Goal: Task Accomplishment & Management: Manage account settings

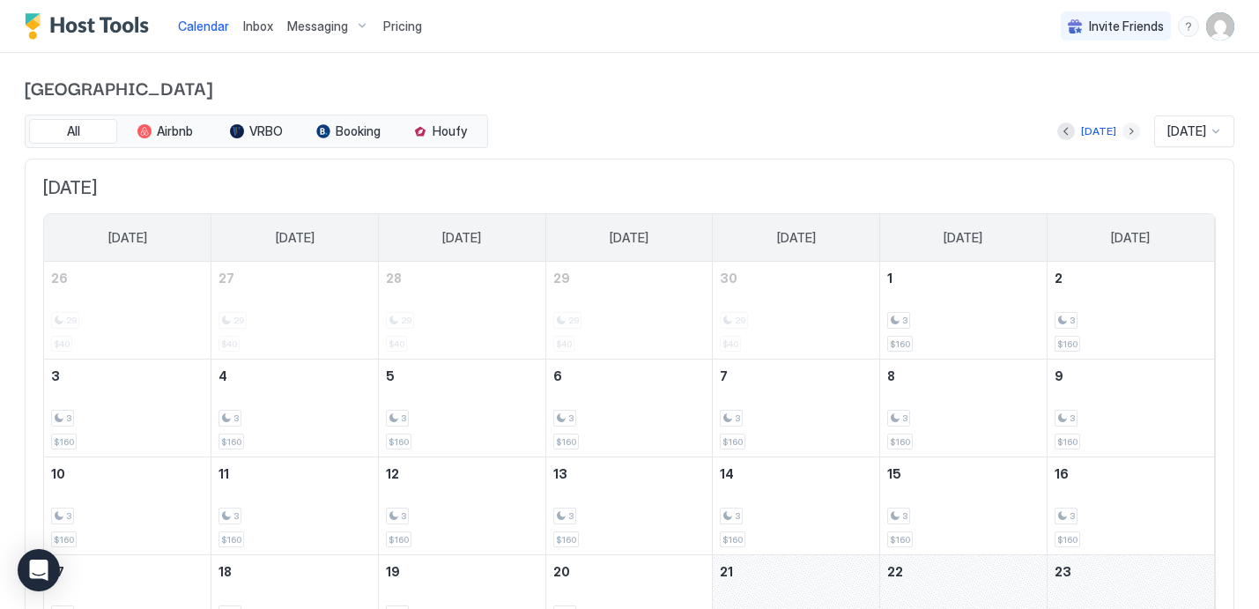
click at [1123, 136] on button "Next month" at bounding box center [1132, 131] width 18 height 18
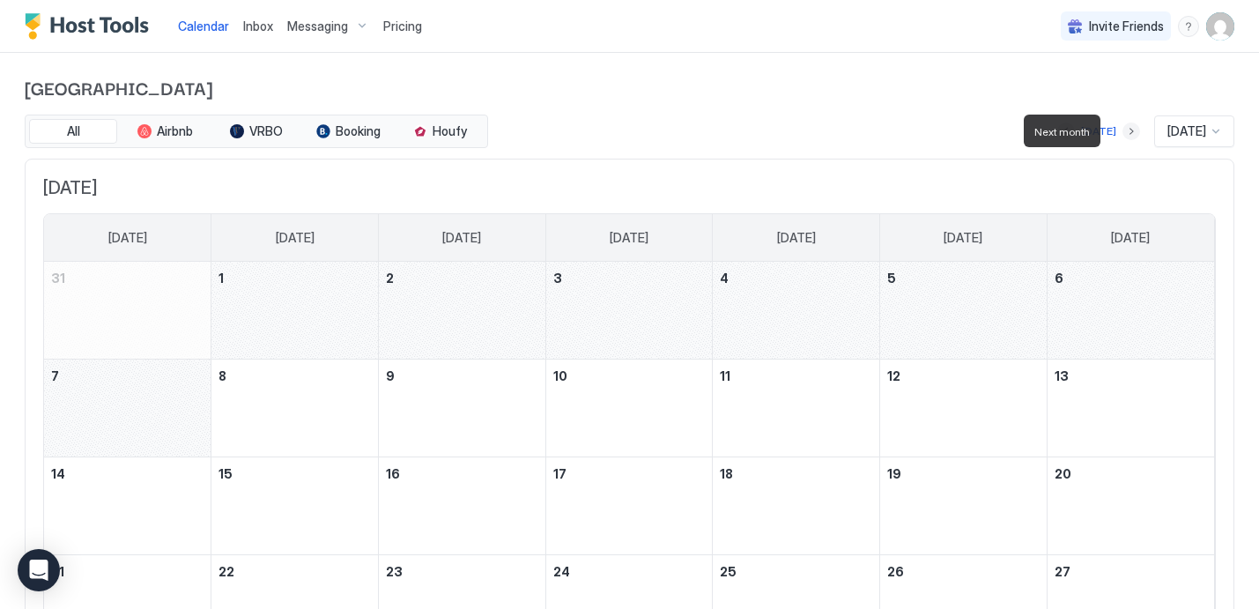
click at [1123, 136] on button "Next month" at bounding box center [1132, 131] width 18 height 18
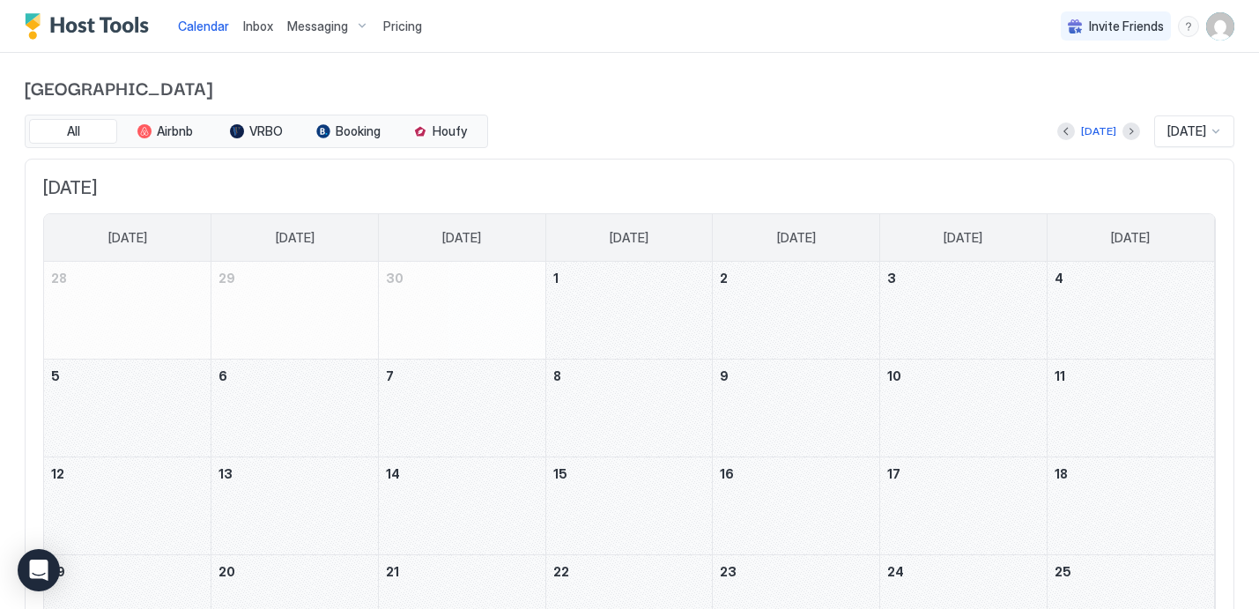
click at [1222, 30] on img "User profile" at bounding box center [1220, 26] width 28 height 28
click at [1086, 130] on div "Logout" at bounding box center [1122, 129] width 210 height 16
